Goal: Information Seeking & Learning: Learn about a topic

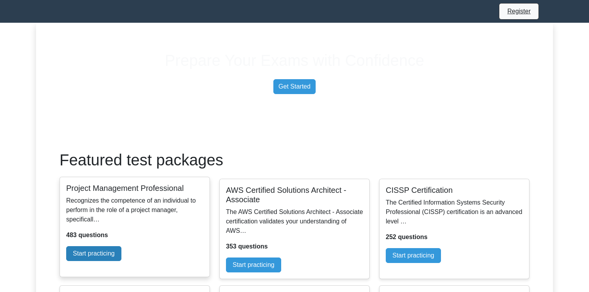
click at [121, 261] on link "Start practicing" at bounding box center [93, 253] width 55 height 15
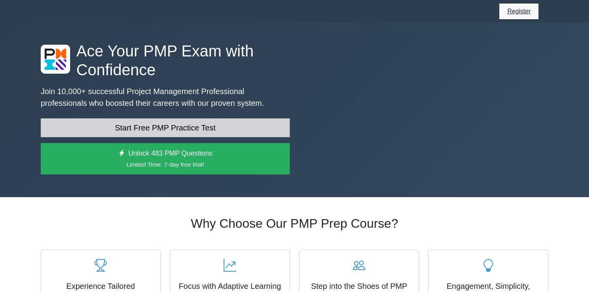
click at [191, 137] on link "Start Free PMP Practice Test" at bounding box center [165, 127] width 249 height 19
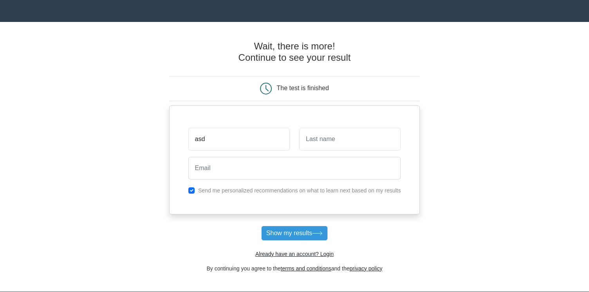
type input "asd"
click at [376, 150] on input "text" at bounding box center [349, 139] width 101 height 23
type input "asd"
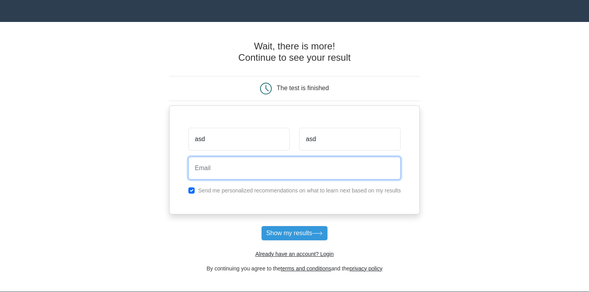
click at [273, 176] on input "email" at bounding box center [294, 168] width 213 height 23
click at [213, 168] on input "jelmer@woovar.com" at bounding box center [294, 168] width 213 height 23
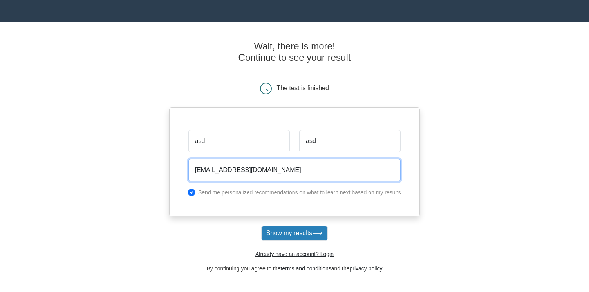
type input "jelmer+asdfasdf43@woovar.com"
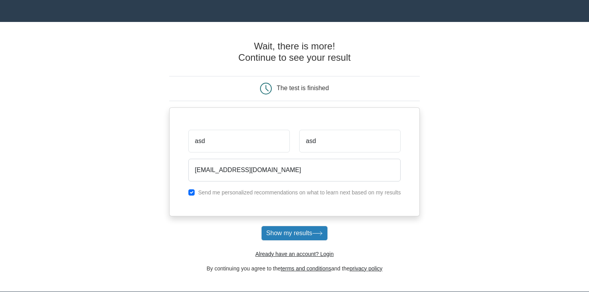
click at [292, 241] on button "Show my results" at bounding box center [294, 233] width 67 height 15
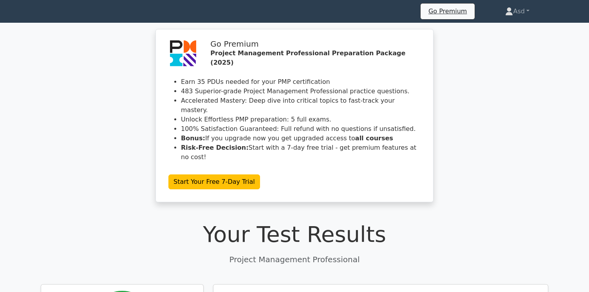
click at [41, 12] on icon at bounding box center [41, 12] width 0 height 0
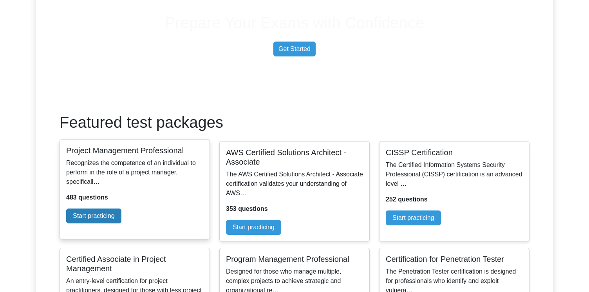
scroll to position [102, 0]
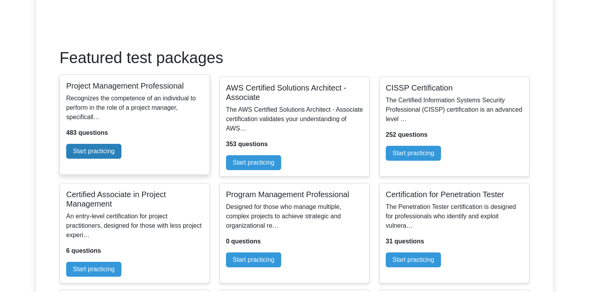
click at [121, 159] on link "Start practicing" at bounding box center [93, 151] width 55 height 15
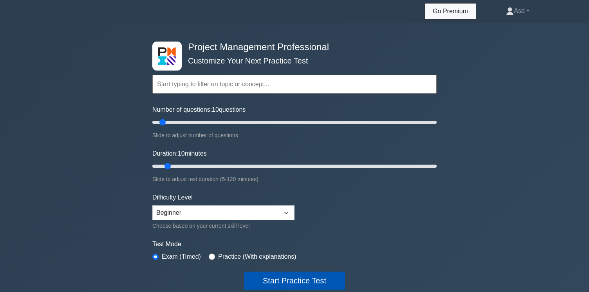
click at [290, 283] on button "Start Practice Test" at bounding box center [294, 281] width 101 height 18
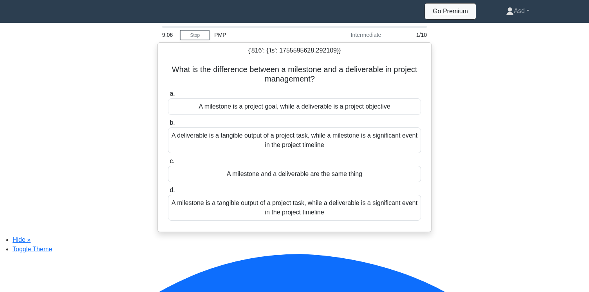
drag, startPoint x: 21, startPoint y: 44, endPoint x: 81, endPoint y: 232, distance: 197.0
copy tbody "SELECT ••• FROM "django_session" WHERE ("django_session"."expire_date" > '2025-…"
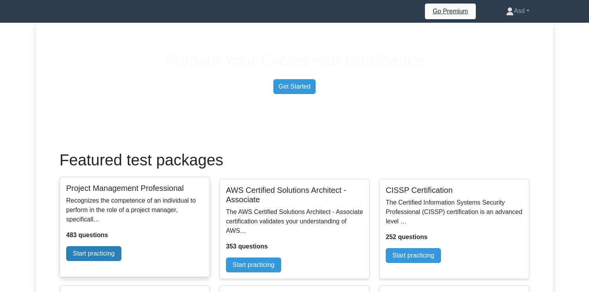
click at [121, 246] on link "Start practicing" at bounding box center [93, 253] width 55 height 15
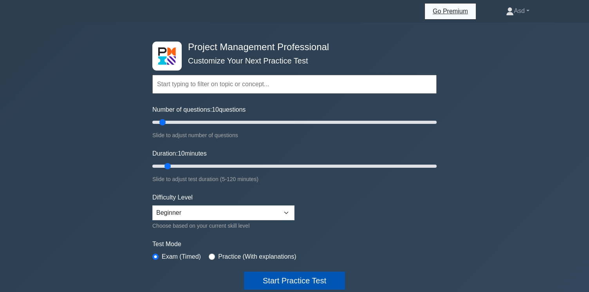
click at [308, 283] on button "Start Practice Test" at bounding box center [294, 281] width 101 height 18
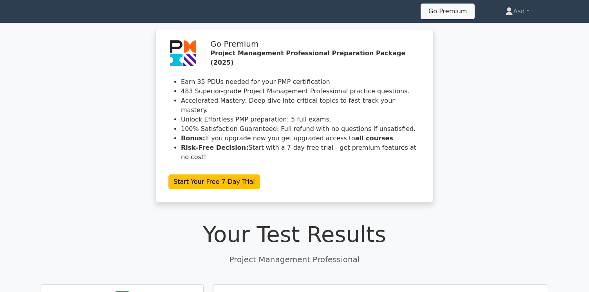
click at [41, 12] on icon at bounding box center [41, 12] width 0 height 0
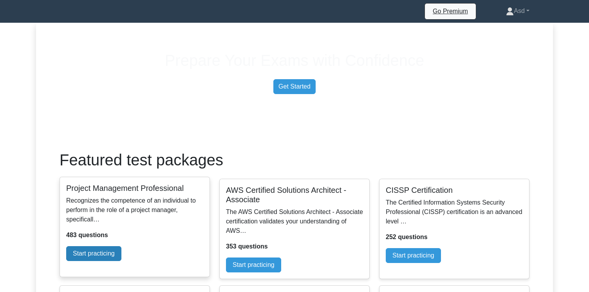
click at [121, 246] on link "Start practicing" at bounding box center [93, 253] width 55 height 15
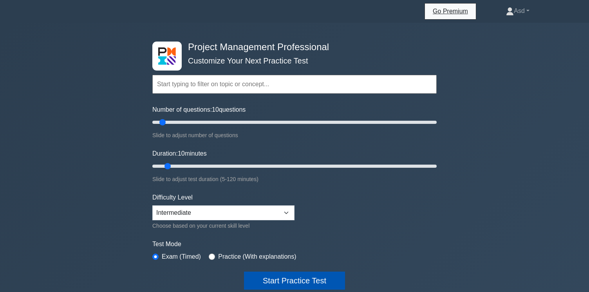
click at [282, 282] on button "Start Practice Test" at bounding box center [294, 281] width 101 height 18
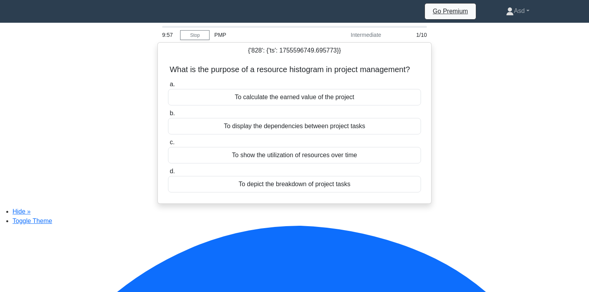
drag, startPoint x: 20, startPoint y: 45, endPoint x: 209, endPoint y: 226, distance: 262.5
copy tbody "LOREMI ••• DOLO "sitame_consect" ADIPI ("elitse_doeiusm"."tempor_inci" > '5805-…"
click at [114, 204] on div "9:01 Stop PMP Intermediate 1/10 {'816': {'ts': 1755596749.992243}, '828': {'ts'…" at bounding box center [294, 115] width 517 height 178
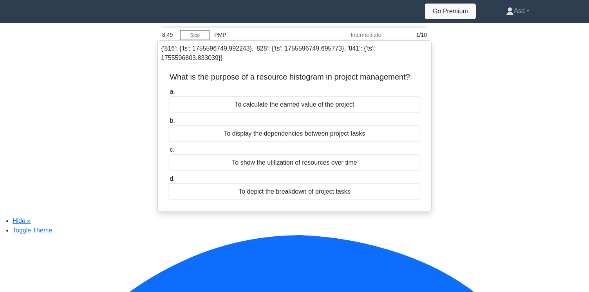
click at [329, 104] on div "To calculate the earned value of the project" at bounding box center [294, 104] width 253 height 16
click at [168, 94] on input "a. To calculate the earned value of the project" at bounding box center [168, 91] width 0 height 5
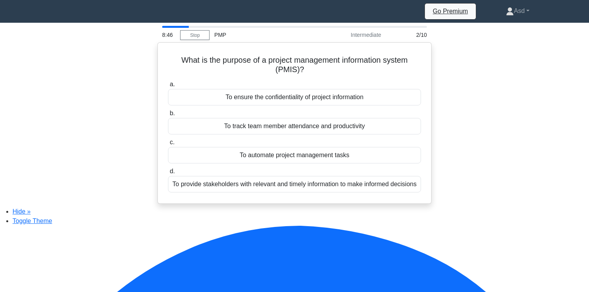
drag, startPoint x: 22, startPoint y: 43, endPoint x: 210, endPoint y: 225, distance: 261.6
copy tbody "SELECT ••• FROM "django_session" WHERE ("django_session"."expire_date" > '2025-…"
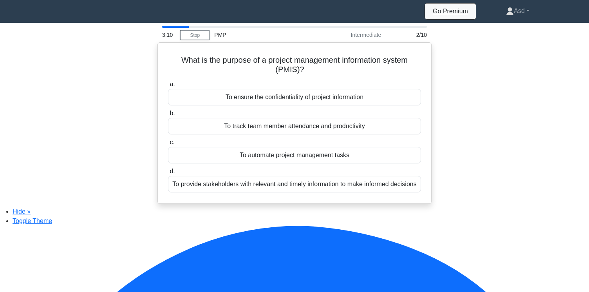
click at [460, 134] on div "What is the purpose of a project management information system (PMIS)? .spinner…" at bounding box center [294, 122] width 517 height 161
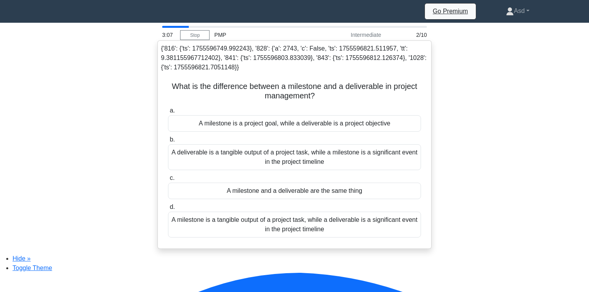
click at [318, 132] on div "A milestone is a project goal, while a deliverable is a project objective" at bounding box center [294, 123] width 253 height 16
click at [168, 113] on input "a. A milestone is a project goal, while a deliverable is a project objective" at bounding box center [168, 110] width 0 height 5
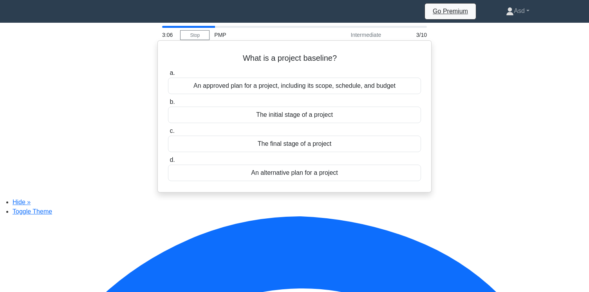
click at [321, 129] on div "a. An approved plan for a project, including its scope, schedule, and budget b.…" at bounding box center [294, 125] width 263 height 116
click at [324, 123] on div "The initial stage of a project" at bounding box center [294, 115] width 253 height 16
click at [168, 105] on input "b. The initial stage of a project" at bounding box center [168, 102] width 0 height 5
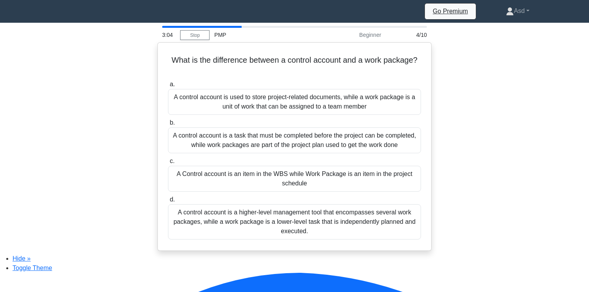
click at [324, 123] on label "b. A control account is a task that must be completed before the project can be…" at bounding box center [294, 135] width 253 height 35
click at [168, 123] on input "b. A control account is a task that must be completed before the project can be…" at bounding box center [168, 122] width 0 height 5
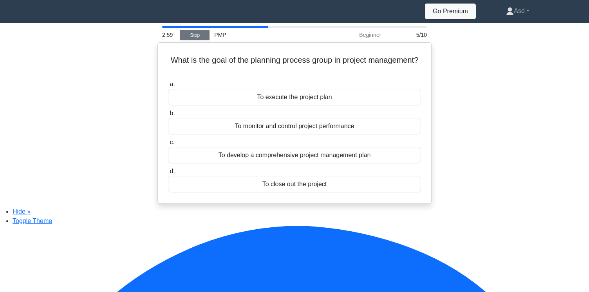
click at [201, 38] on link "Stop" at bounding box center [194, 35] width 29 height 10
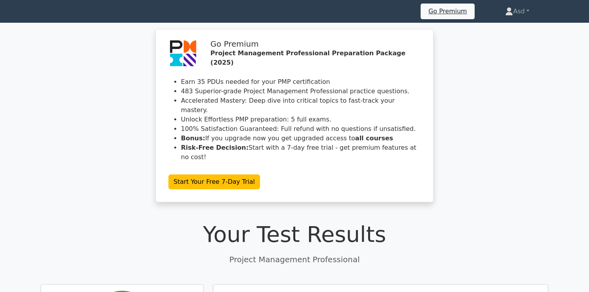
click at [41, 12] on icon at bounding box center [41, 12] width 0 height 0
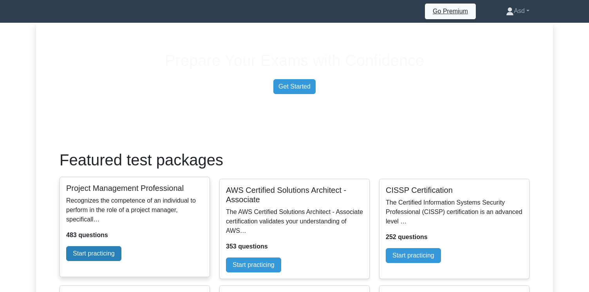
click at [121, 246] on link "Start practicing" at bounding box center [93, 253] width 55 height 15
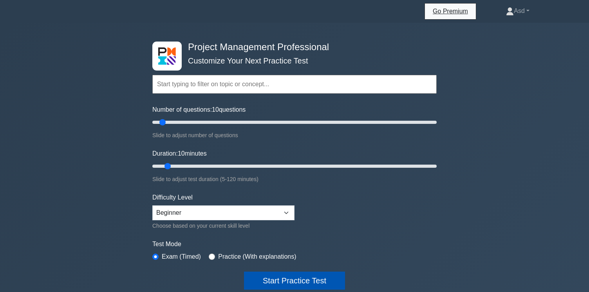
click at [292, 280] on button "Start Practice Test" at bounding box center [294, 281] width 101 height 18
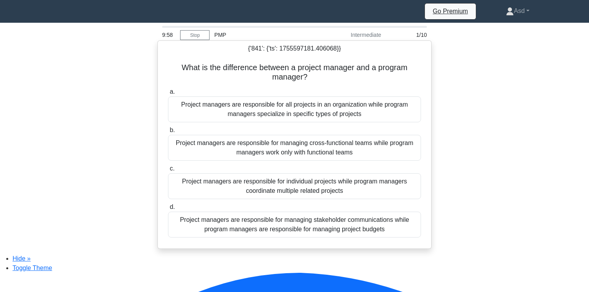
click at [274, 111] on div "Project managers are responsible for all projects in an organization while prog…" at bounding box center [294, 109] width 253 height 26
click at [168, 94] on input "a. Project managers are responsible for all projects in an organization while p…" at bounding box center [168, 91] width 0 height 5
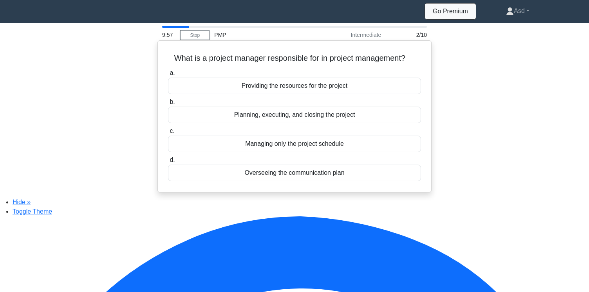
click at [281, 103] on label "b. Planning, executing, and closing the project" at bounding box center [294, 110] width 253 height 26
click at [168, 103] on input "b. Planning, executing, and closing the project" at bounding box center [168, 102] width 0 height 5
